Goal: Information Seeking & Learning: Understand process/instructions

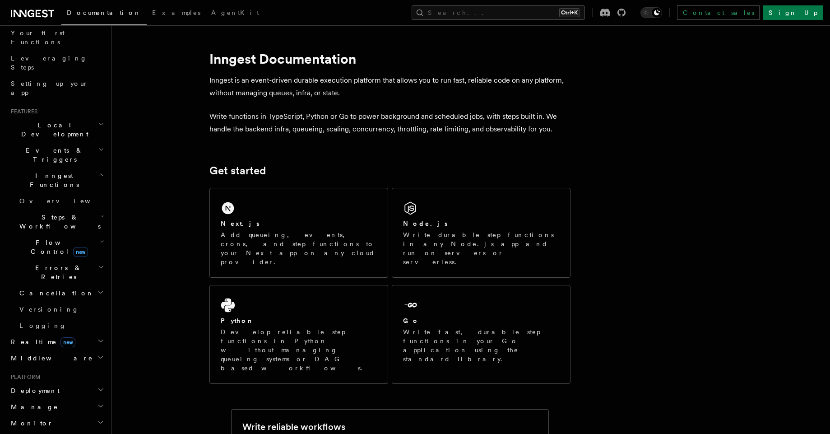
scroll to position [288, 0]
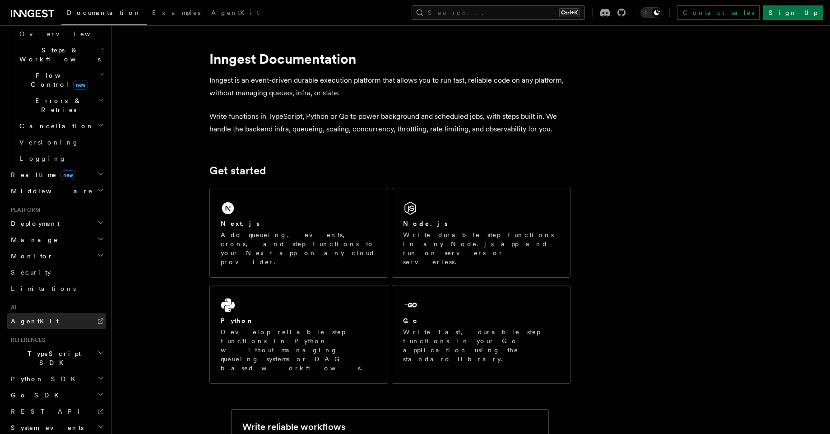
click at [36, 317] on span "AgentKit" at bounding box center [35, 320] width 48 height 7
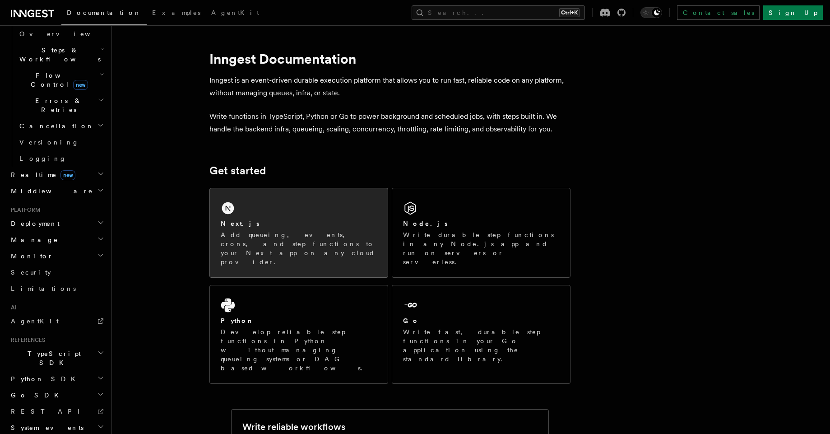
click at [339, 218] on div "Next.js Add queueing, events, crons, and step functions to your Next app on any…" at bounding box center [299, 232] width 178 height 89
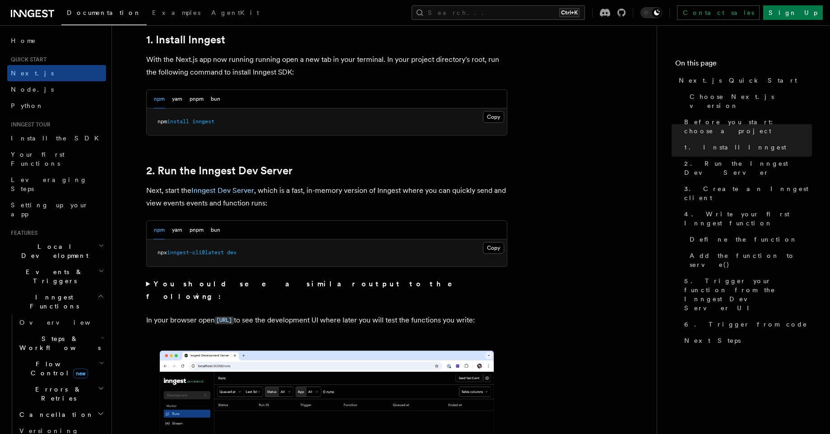
scroll to position [500, 0]
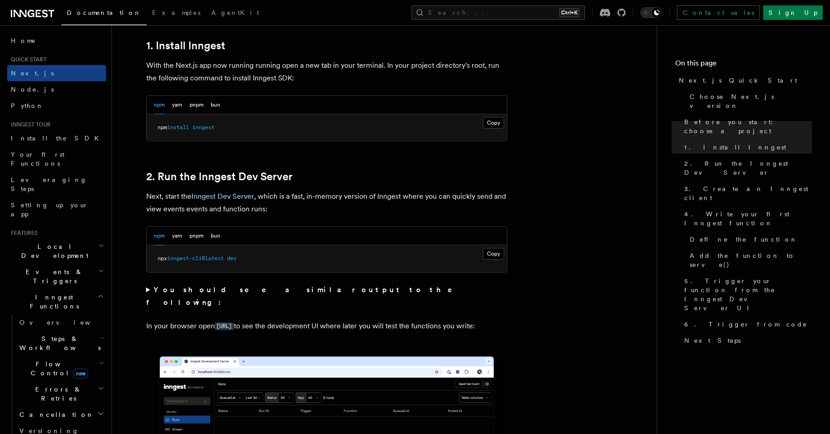
click at [500, 129] on pre "npm install inngest" at bounding box center [327, 127] width 360 height 27
click at [494, 120] on button "Copy Copied" at bounding box center [493, 123] width 21 height 12
click at [496, 258] on button "Copy Copied" at bounding box center [493, 254] width 21 height 12
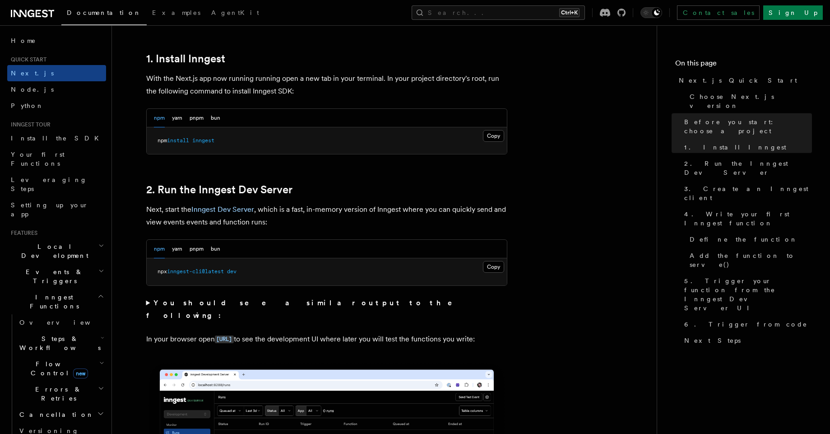
scroll to position [485, 0]
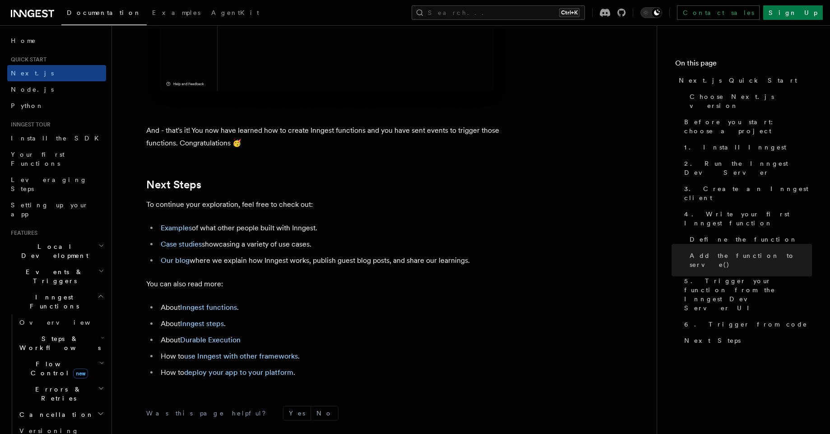
scroll to position [5647, 0]
